Goal: Task Accomplishment & Management: Manage account settings

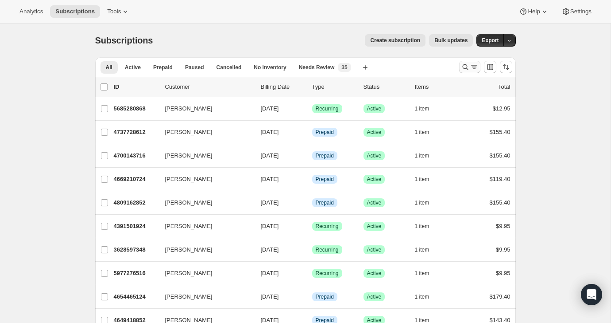
click at [471, 62] on button "Search and filter results" at bounding box center [469, 67] width 21 height 12
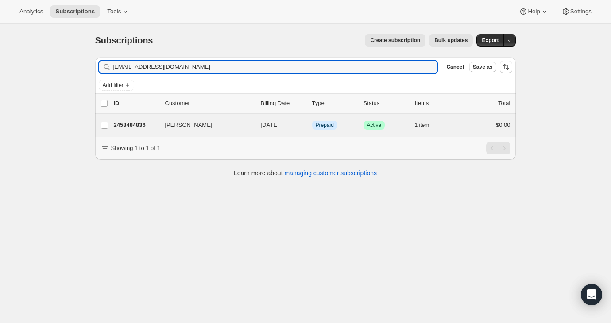
type input "[EMAIL_ADDRESS][DOMAIN_NAME]"
click at [470, 118] on div "[PERSON_NAME] 2458484836 [PERSON_NAME] [DATE] Info Prepaid Success Active 1 ite…" at bounding box center [305, 124] width 421 height 23
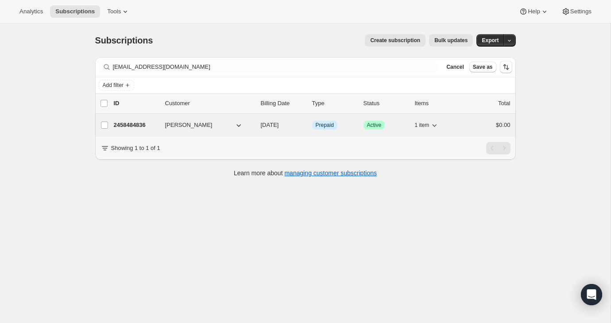
click at [471, 125] on div "$0.00" at bounding box center [489, 125] width 44 height 9
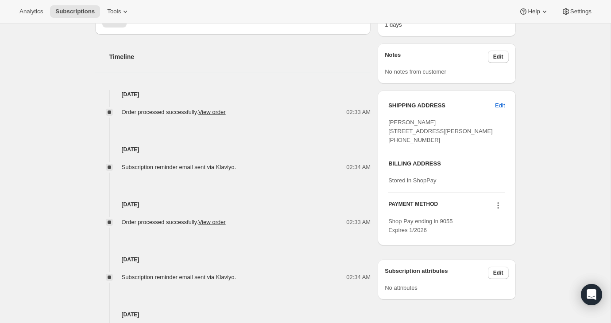
scroll to position [343, 0]
click at [449, 232] on span "Shop Pay ending in 9055 Expires 1/2026" at bounding box center [421, 224] width 64 height 16
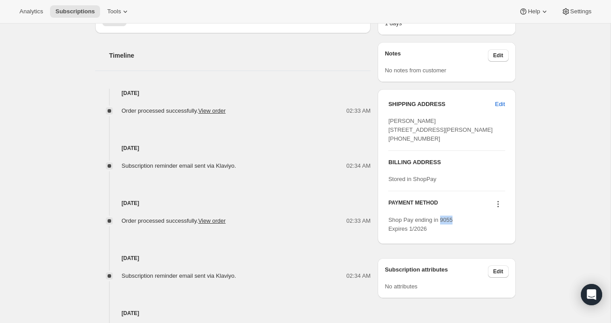
click at [449, 232] on span "Shop Pay ending in 9055 Expires 1/2026" at bounding box center [421, 224] width 64 height 16
copy span "9055"
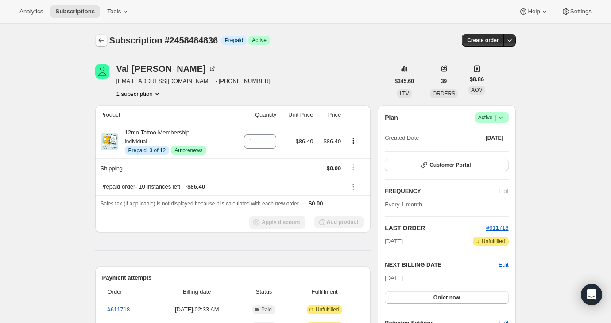
click at [99, 39] on icon "Subscriptions" at bounding box center [101, 40] width 9 height 9
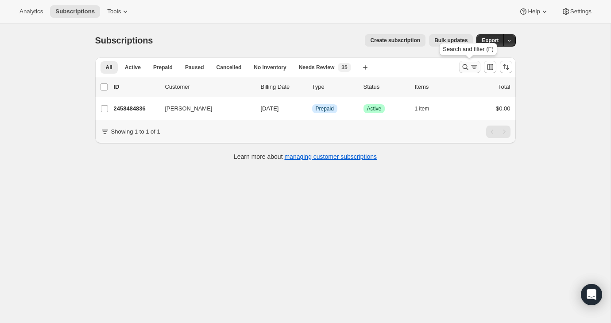
click at [470, 71] on icon "Search and filter results" at bounding box center [474, 66] width 9 height 9
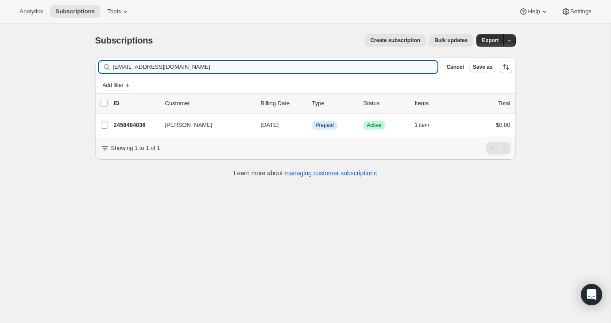
click at [415, 66] on input "[EMAIL_ADDRESS][DOMAIN_NAME]" at bounding box center [275, 67] width 325 height 12
click at [409, 63] on input "[EMAIL_ADDRESS][DOMAIN_NAME]" at bounding box center [275, 67] width 325 height 12
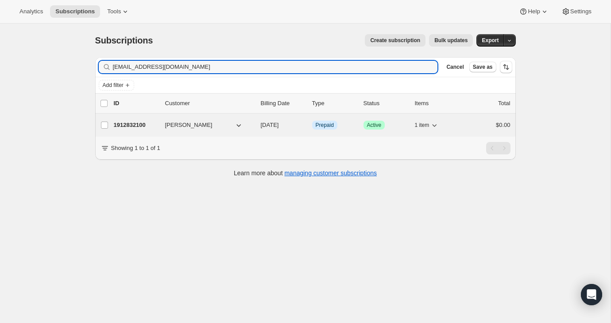
type input "[EMAIL_ADDRESS][DOMAIN_NAME]"
click at [463, 121] on div "1912832100 [PERSON_NAME] [DATE] Info Prepaid Success Active 1 item $0.00" at bounding box center [312, 125] width 397 height 12
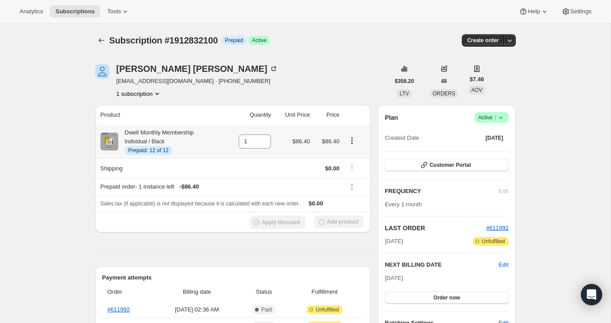
click at [353, 140] on icon "Product actions" at bounding box center [352, 140] width 9 height 9
click at [352, 81] on div "[PERSON_NAME] [EMAIL_ADDRESS][DOMAIN_NAME] · [PHONE_NUMBER] 1 subscription" at bounding box center [242, 81] width 295 height 34
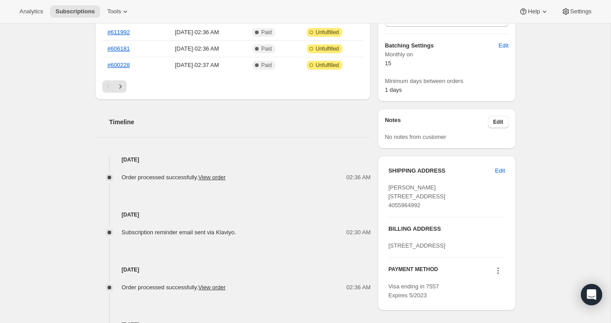
scroll to position [409, 0]
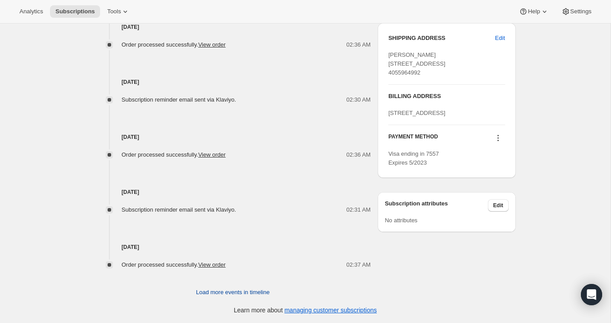
click at [228, 291] on span "Load more events in timeline" at bounding box center [233, 292] width 74 height 9
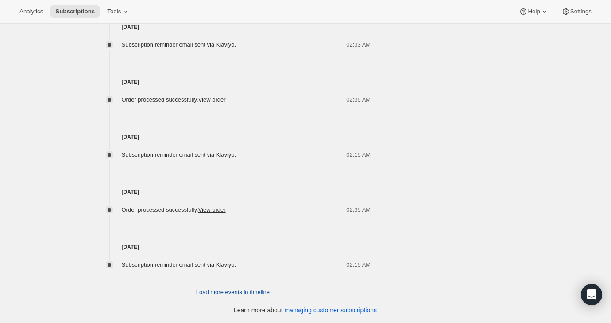
click at [228, 291] on span "Load more events in timeline" at bounding box center [233, 292] width 74 height 9
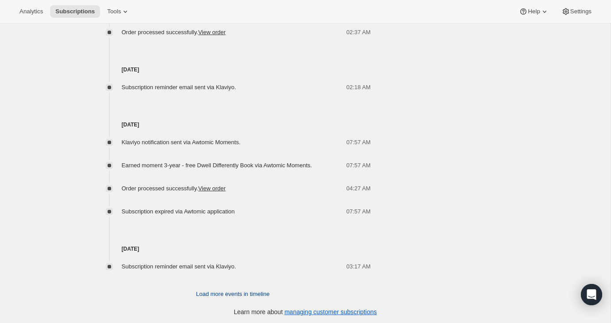
scroll to position [1028, 0]
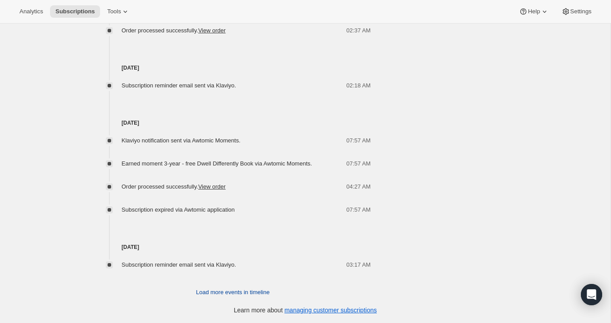
click at [227, 289] on span "Load more events in timeline" at bounding box center [233, 292] width 74 height 9
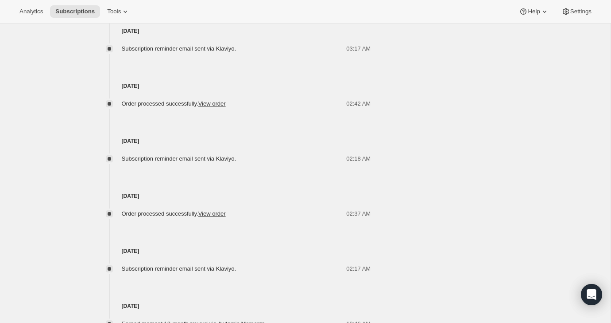
scroll to position [1302, 0]
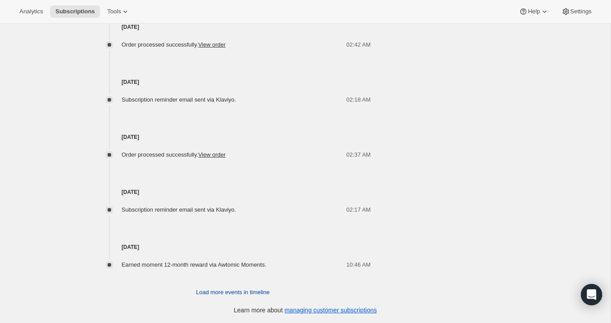
click at [227, 289] on span "Load more events in timeline" at bounding box center [233, 292] width 74 height 9
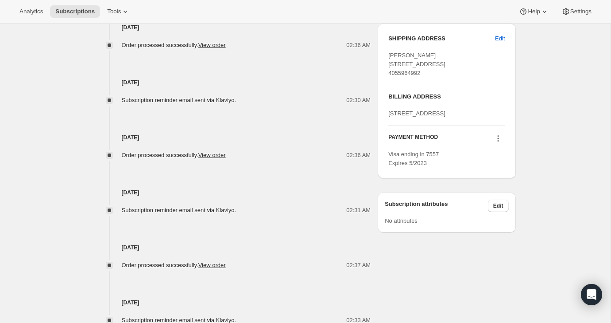
scroll to position [0, 0]
